Goal: Task Accomplishment & Management: Manage account settings

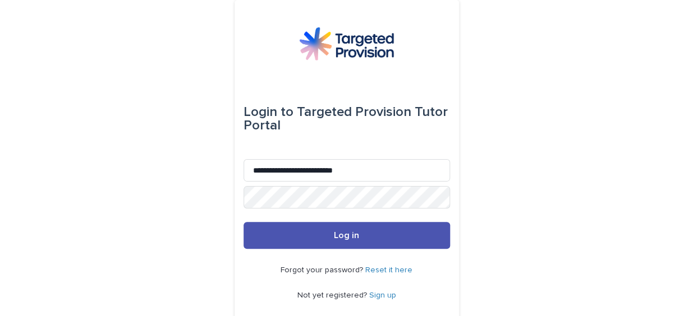
type input "**********"
click at [243, 222] on button "Log in" at bounding box center [346, 235] width 206 height 27
drag, startPoint x: 352, startPoint y: 170, endPoint x: 246, endPoint y: 166, distance: 105.5
click at [246, 166] on input "**********" at bounding box center [346, 170] width 206 height 22
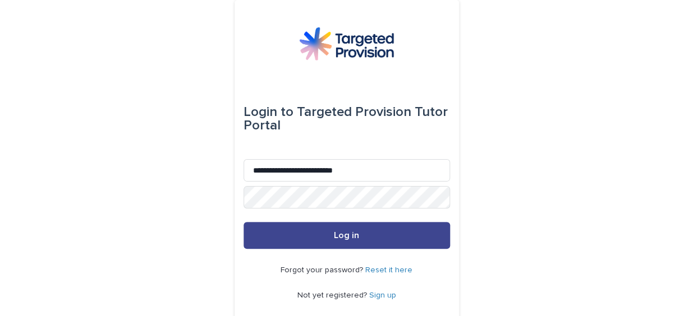
click at [361, 231] on button "Log in" at bounding box center [346, 235] width 206 height 27
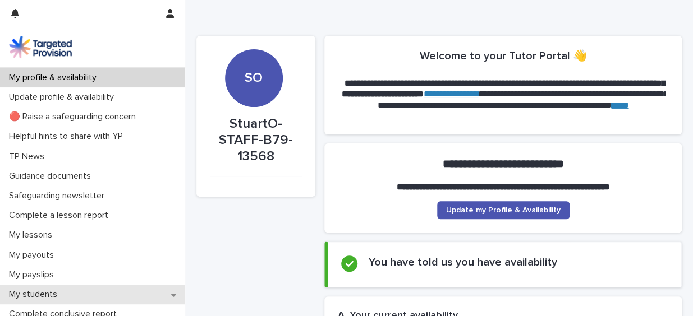
click at [171, 294] on icon at bounding box center [173, 295] width 5 height 3
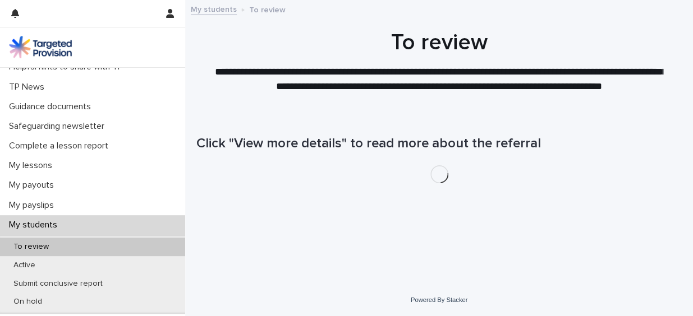
scroll to position [107, 0]
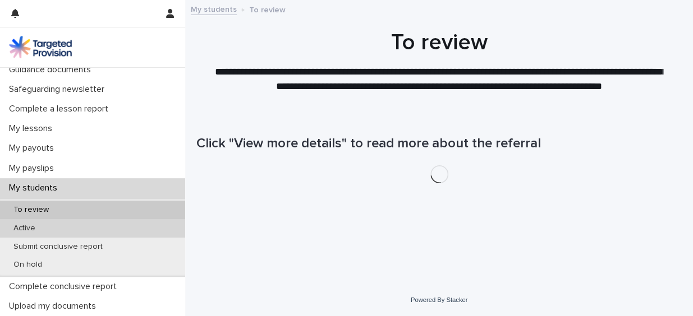
click at [153, 226] on div "Active" at bounding box center [92, 228] width 185 height 19
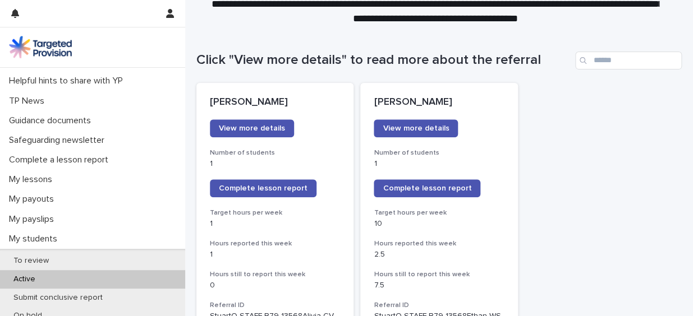
scroll to position [155, 0]
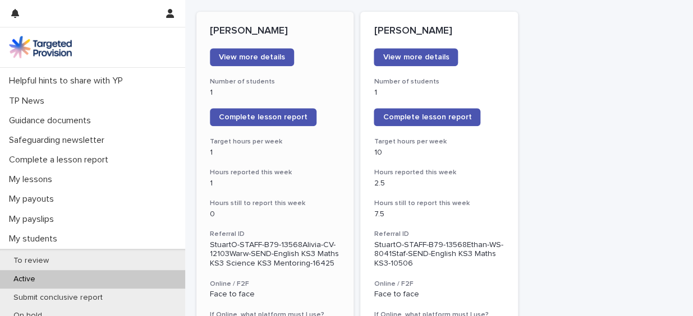
click at [318, 168] on h3 "Hours reported this week" at bounding box center [275, 172] width 130 height 9
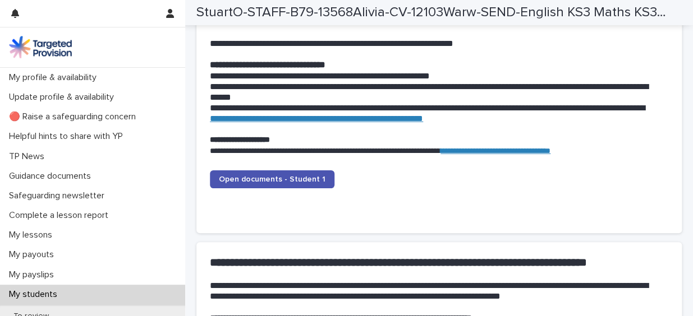
scroll to position [1161, 0]
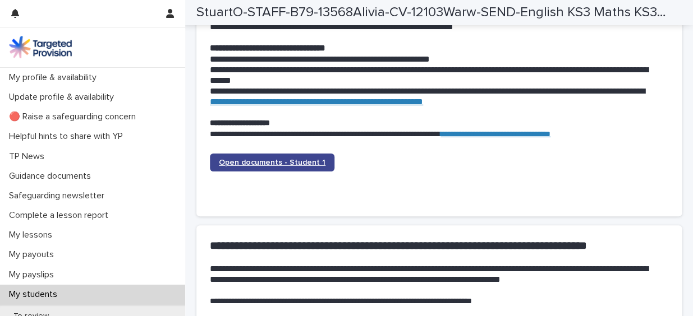
click at [277, 160] on span "Open documents - Student 1" at bounding box center [272, 163] width 107 height 8
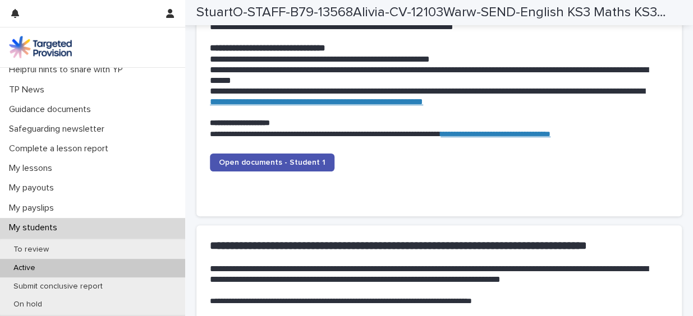
scroll to position [68, 0]
click at [146, 264] on div "Active" at bounding box center [92, 267] width 185 height 19
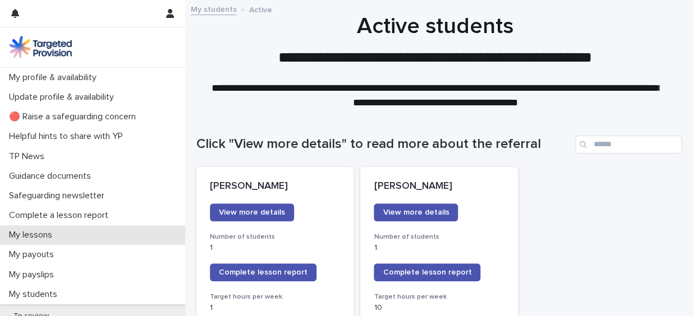
click at [34, 233] on p "My lessons" at bounding box center [32, 235] width 57 height 11
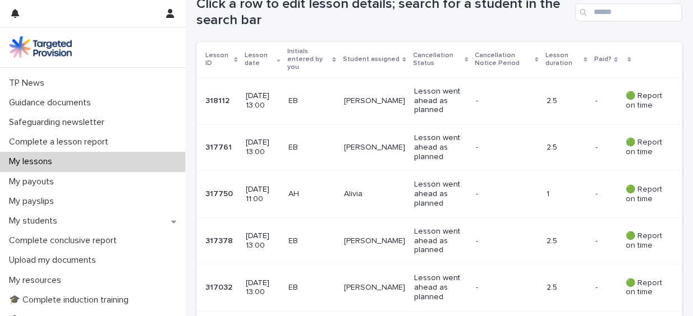
scroll to position [92, 0]
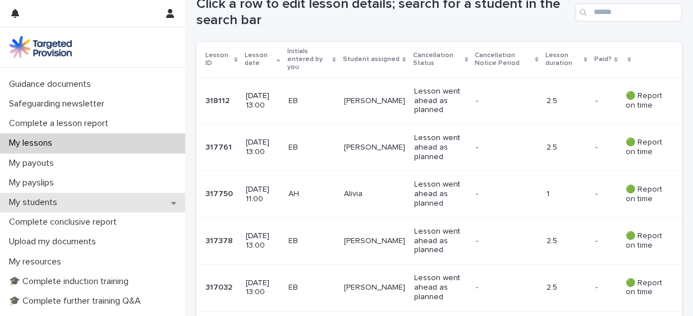
click at [171, 199] on icon at bounding box center [173, 203] width 5 height 8
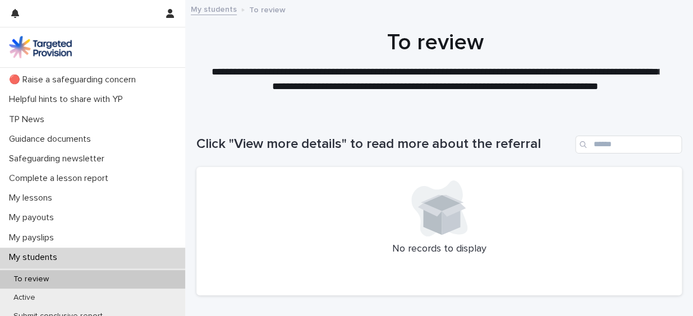
scroll to position [88, 0]
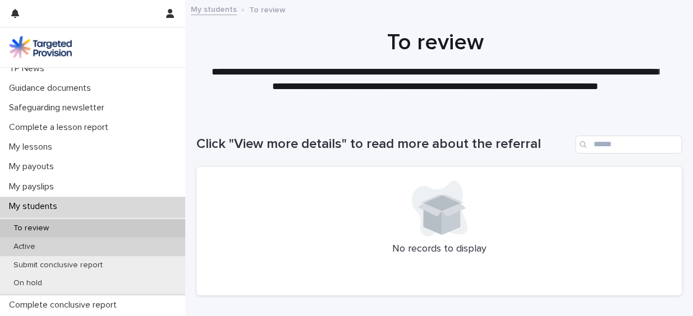
click at [113, 242] on div "Active" at bounding box center [92, 247] width 185 height 19
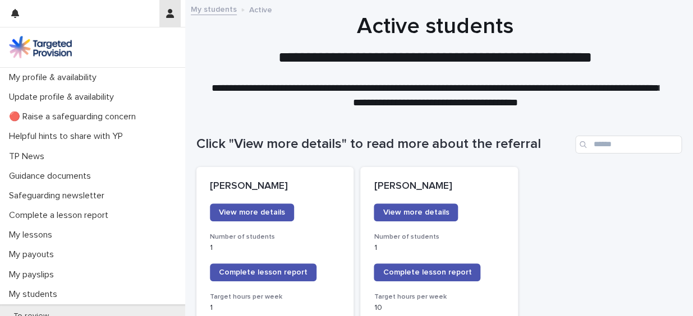
click at [168, 11] on icon "button" at bounding box center [170, 13] width 8 height 9
click at [116, 45] on p "Log Out" at bounding box center [137, 47] width 71 height 19
